Goal: Information Seeking & Learning: Find specific fact

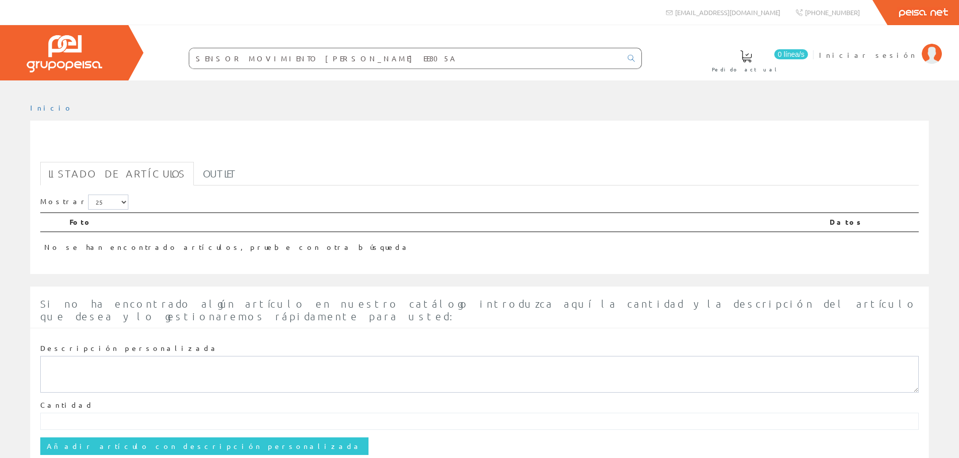
drag, startPoint x: 324, startPoint y: 57, endPoint x: 294, endPoint y: 58, distance: 29.2
click at [294, 58] on input "SENSOR MOVIMIENTO [PERSON_NAME] EE805A" at bounding box center [405, 58] width 432 height 20
drag, startPoint x: 329, startPoint y: 59, endPoint x: 291, endPoint y: 55, distance: 37.5
click at [291, 55] on input "SENSOR MOVIMIENTO [PERSON_NAME] EE805A" at bounding box center [405, 58] width 432 height 20
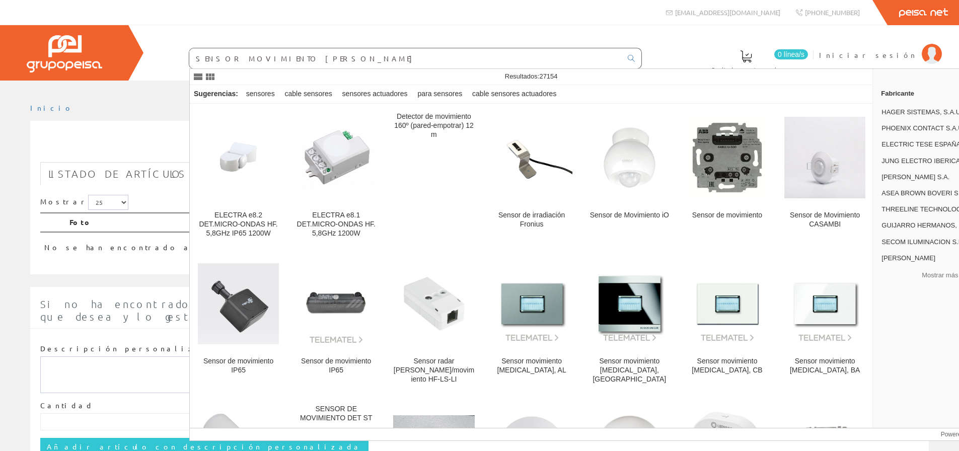
type input "SENSOR MOVIMIENTO [PERSON_NAME]"
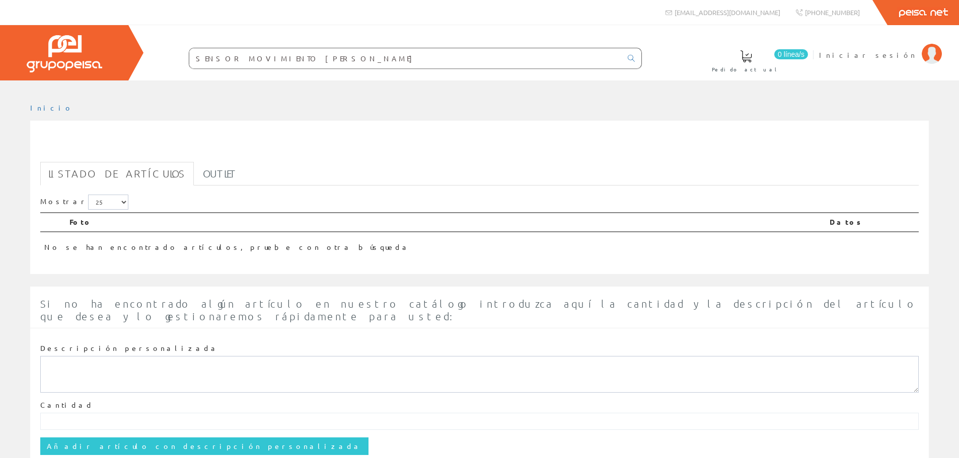
drag, startPoint x: 298, startPoint y: 57, endPoint x: 267, endPoint y: 54, distance: 31.3
click at [267, 54] on input "SENSOR MOVIMIENTO [PERSON_NAME]" at bounding box center [405, 58] width 432 height 20
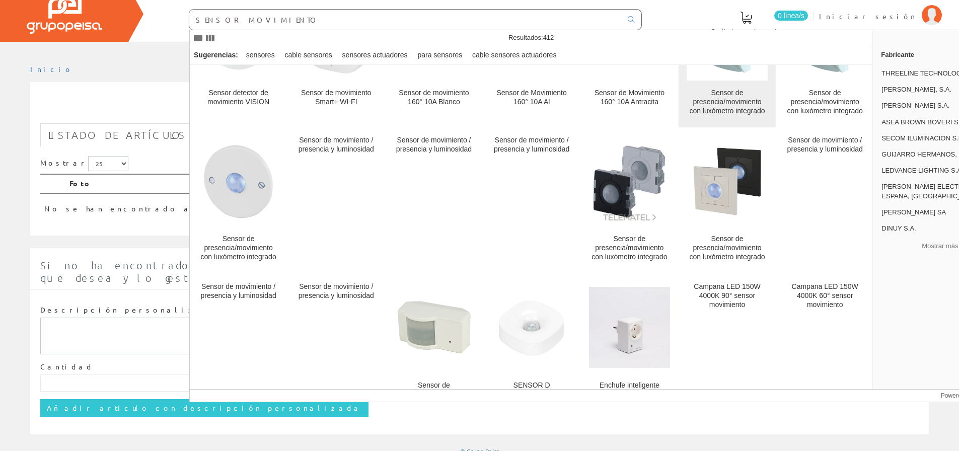
scroll to position [403, 0]
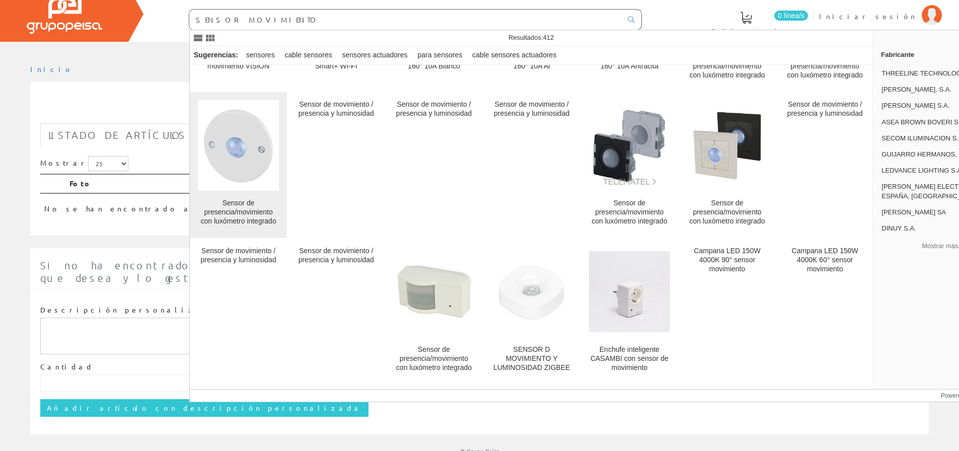
type input "SENSOR MOVIMIENTO"
click at [233, 146] on img at bounding box center [238, 145] width 81 height 81
